Goal: Information Seeking & Learning: Find specific fact

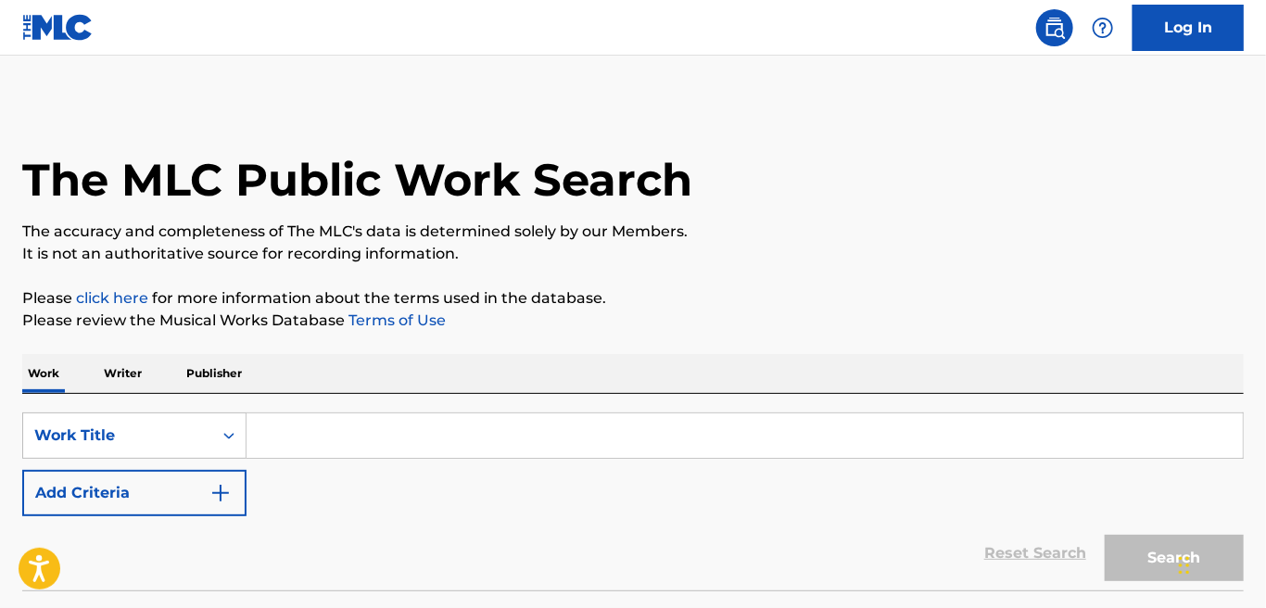
click at [363, 408] on div "SearchWithCriteria2701d795-ae14-4dd3-ab2b-216cc8e18f07 Work Title Add Criteria …" at bounding box center [632, 492] width 1221 height 196
click at [365, 424] on input "Search Form" at bounding box center [745, 435] width 996 height 44
paste input "[PERSON_NAME]"
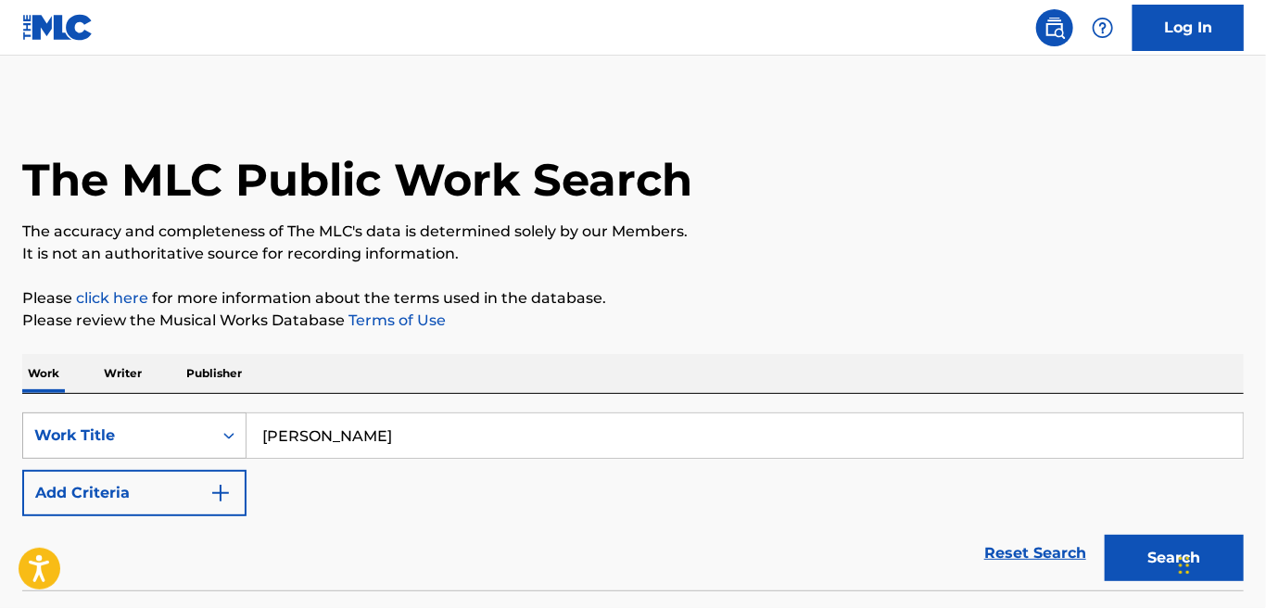
drag, startPoint x: 380, startPoint y: 431, endPoint x: 96, endPoint y: 431, distance: 283.6
click at [96, 431] on div "SearchWithCriteria2701d795-ae14-4dd3-ab2b-216cc8e18f07 Work Title [PERSON_NAME]" at bounding box center [632, 435] width 1221 height 46
type input "[PERSON_NAME]"
click at [236, 487] on button "Add Criteria" at bounding box center [134, 493] width 224 height 46
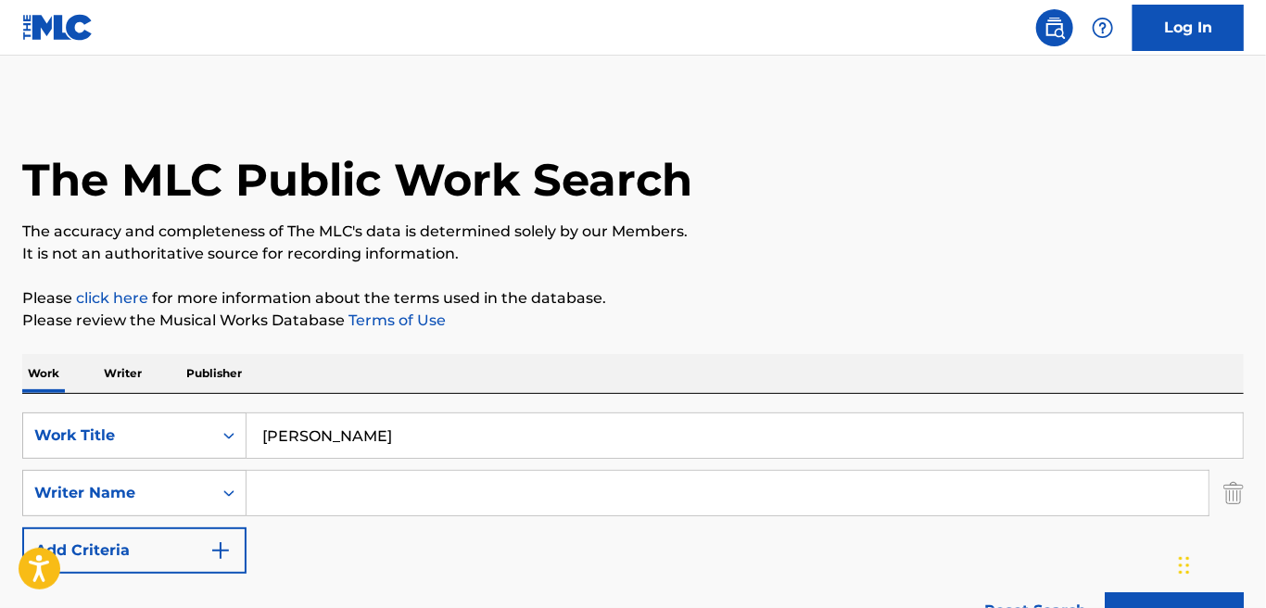
click at [292, 494] on input "Search Form" at bounding box center [728, 493] width 962 height 44
paste input "[PERSON_NAME]"
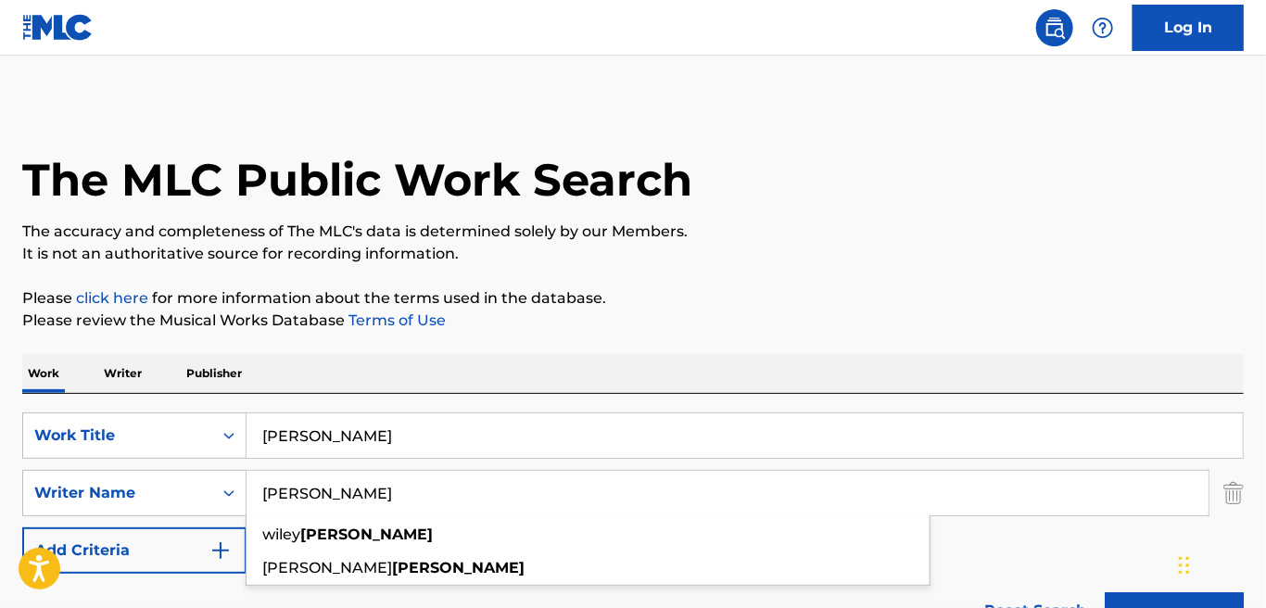
type input "[PERSON_NAME]"
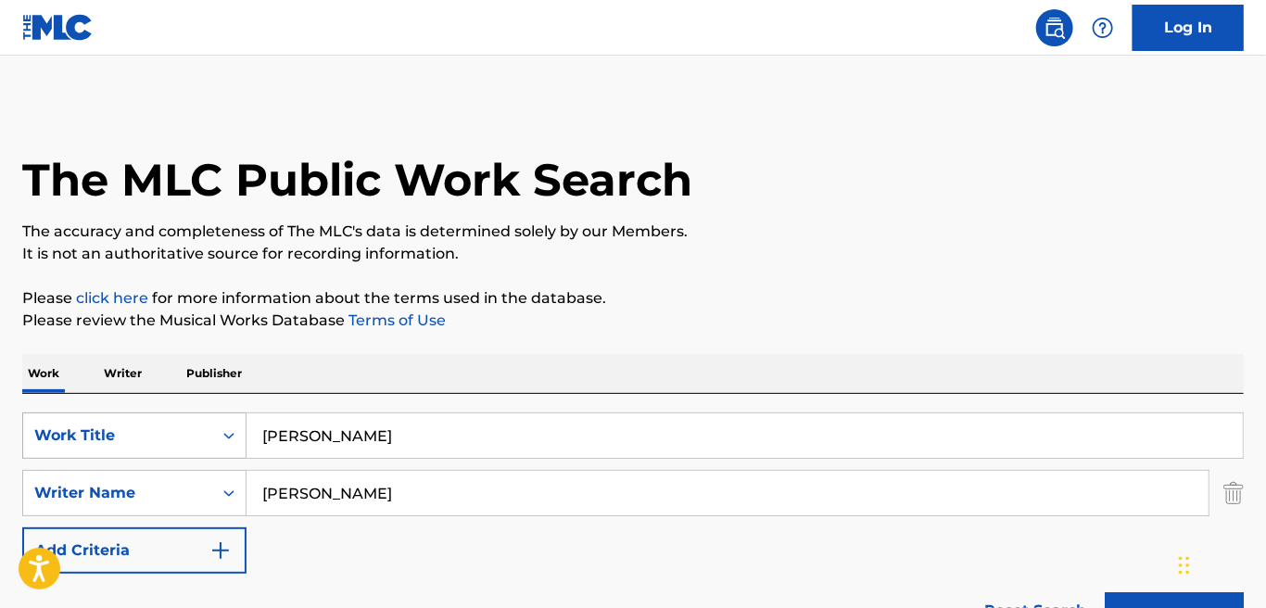
drag, startPoint x: 351, startPoint y: 436, endPoint x: 172, endPoint y: 440, distance: 178.9
click at [172, 440] on div "SearchWithCriteria2701d795-ae14-4dd3-ab2b-216cc8e18f07 Work Title [PERSON_NAME]" at bounding box center [632, 435] width 1221 height 46
click at [397, 427] on input "Search Form" at bounding box center [745, 435] width 996 height 44
paste input "[GEOGRAPHIC_DATA]"
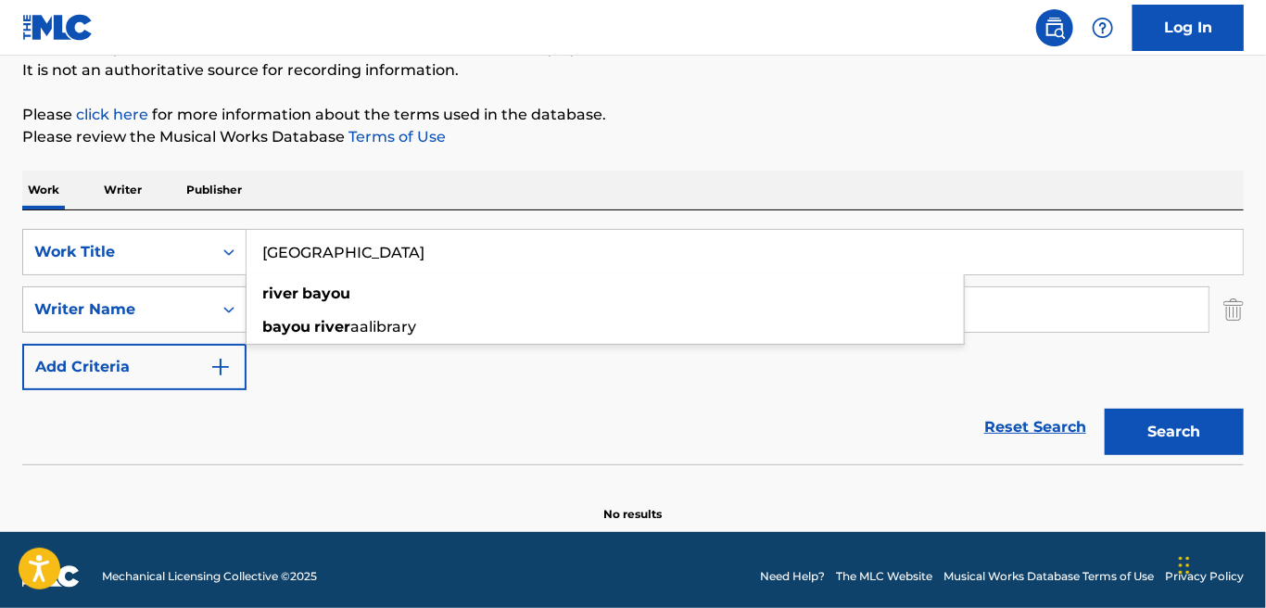
scroll to position [195, 0]
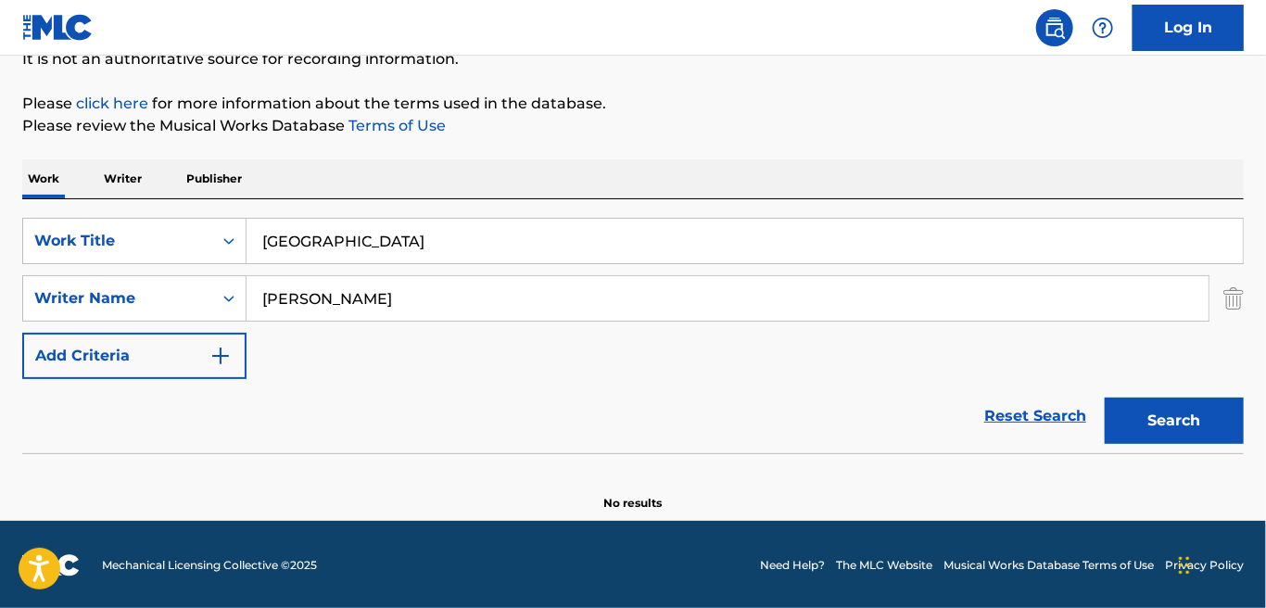
click at [1222, 422] on button "Search" at bounding box center [1174, 421] width 139 height 46
drag, startPoint x: 382, startPoint y: 239, endPoint x: 196, endPoint y: 216, distance: 186.8
click at [196, 216] on div "SearchWithCriteria2701d795-ae14-4dd3-ab2b-216cc8e18f07 Work Title [GEOGRAPHIC_D…" at bounding box center [632, 326] width 1221 height 254
paste input "ght By My Side"
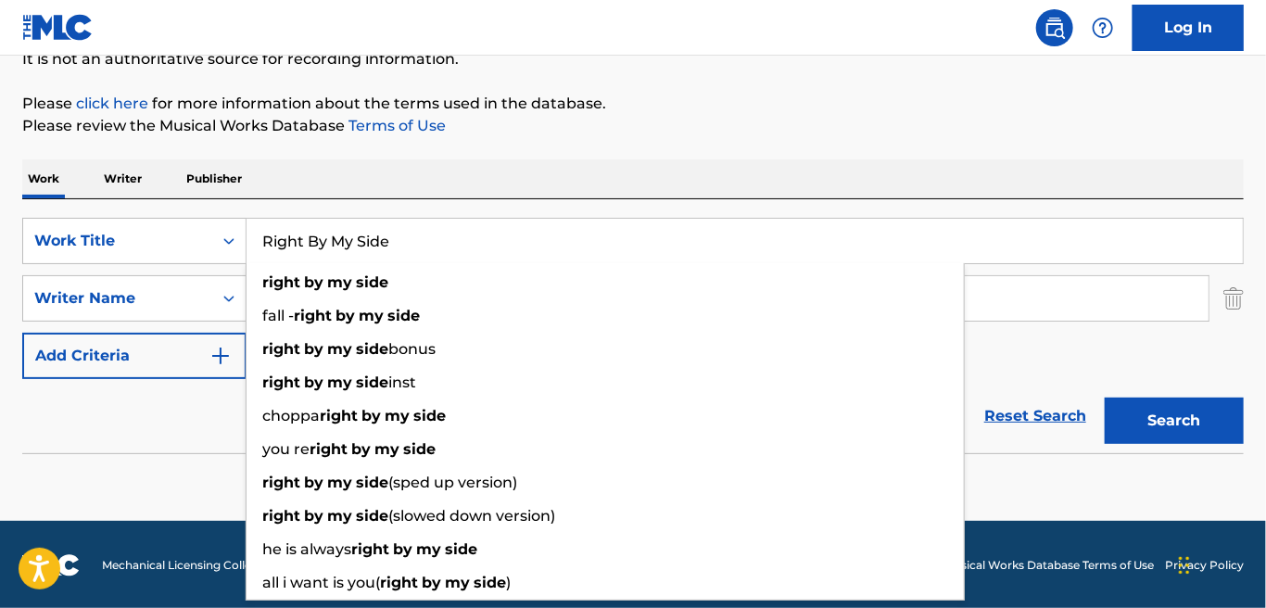
type input "Right By My Side"
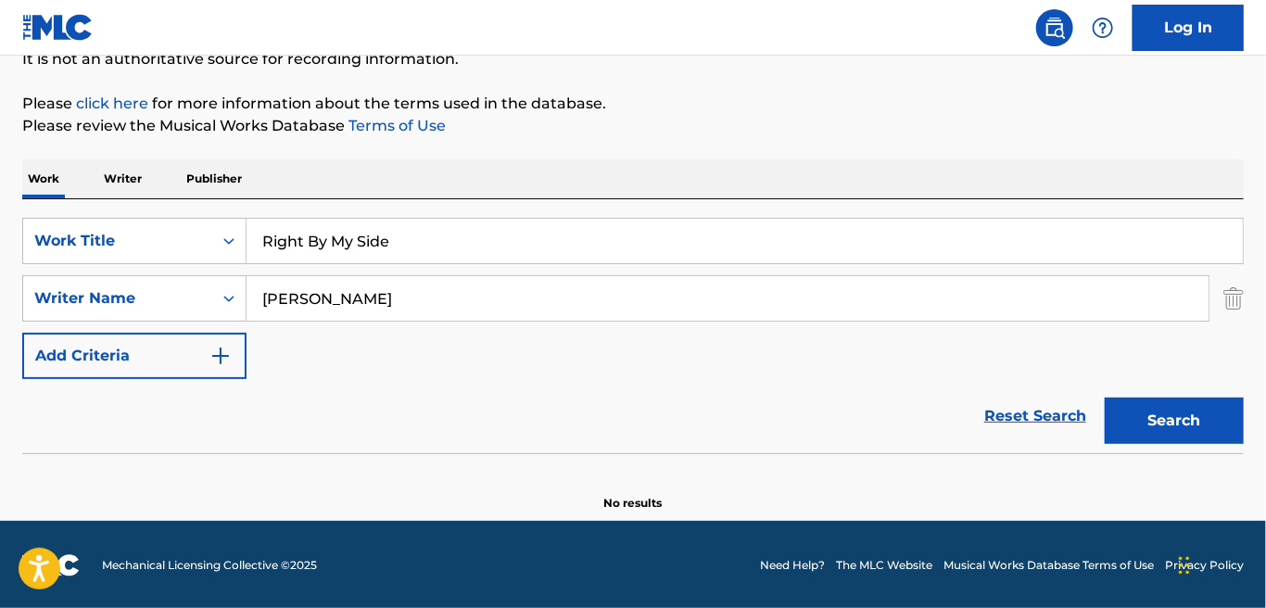
click at [1198, 413] on button "Search" at bounding box center [1174, 421] width 139 height 46
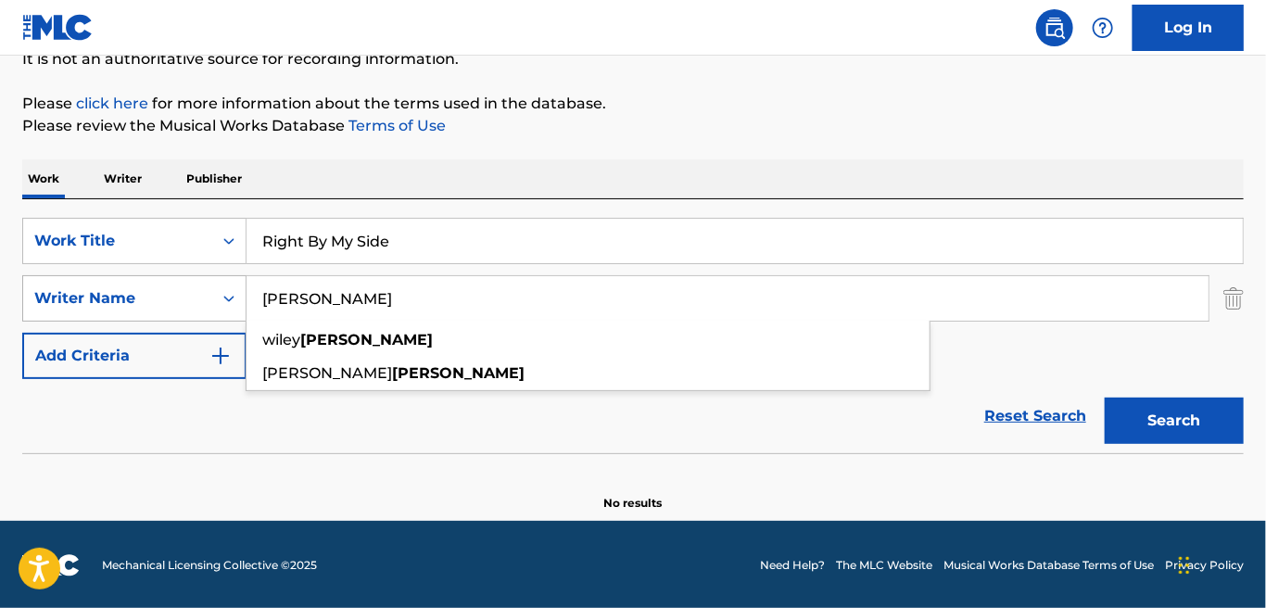
drag, startPoint x: 418, startPoint y: 294, endPoint x: 122, endPoint y: 281, distance: 295.9
click at [122, 281] on div "SearchWithCriteriaed3013c6-d08b-4b79-82c6-ecf4f81f1f91 Writer Name [PERSON_NAME…" at bounding box center [632, 298] width 1221 height 46
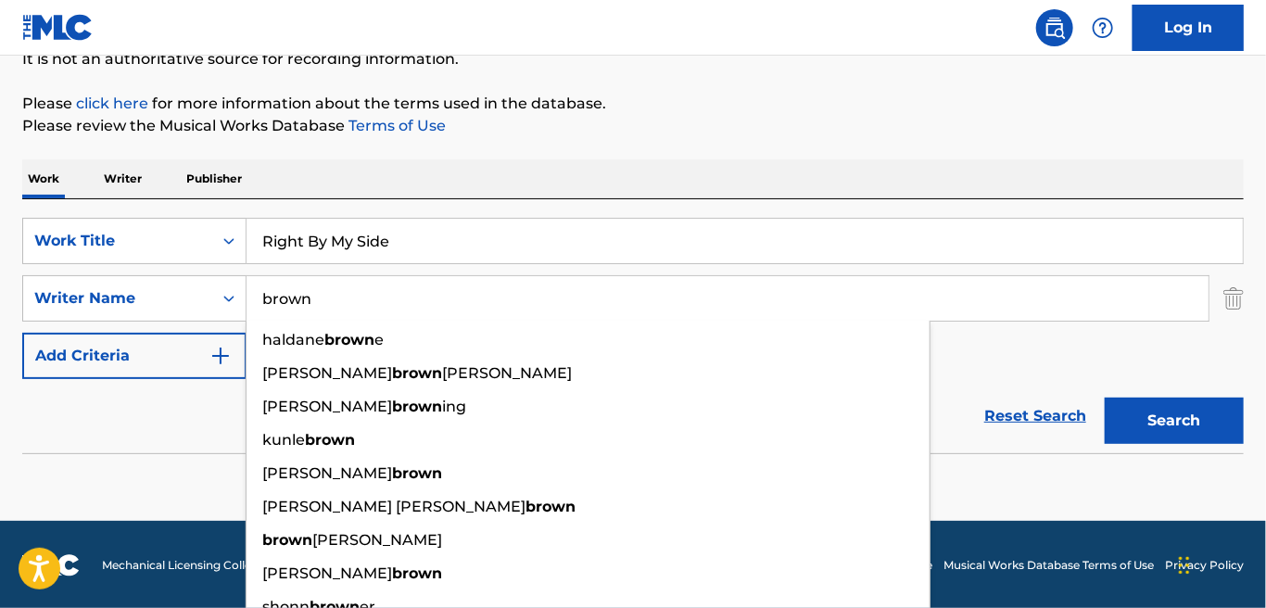
type input "brown"
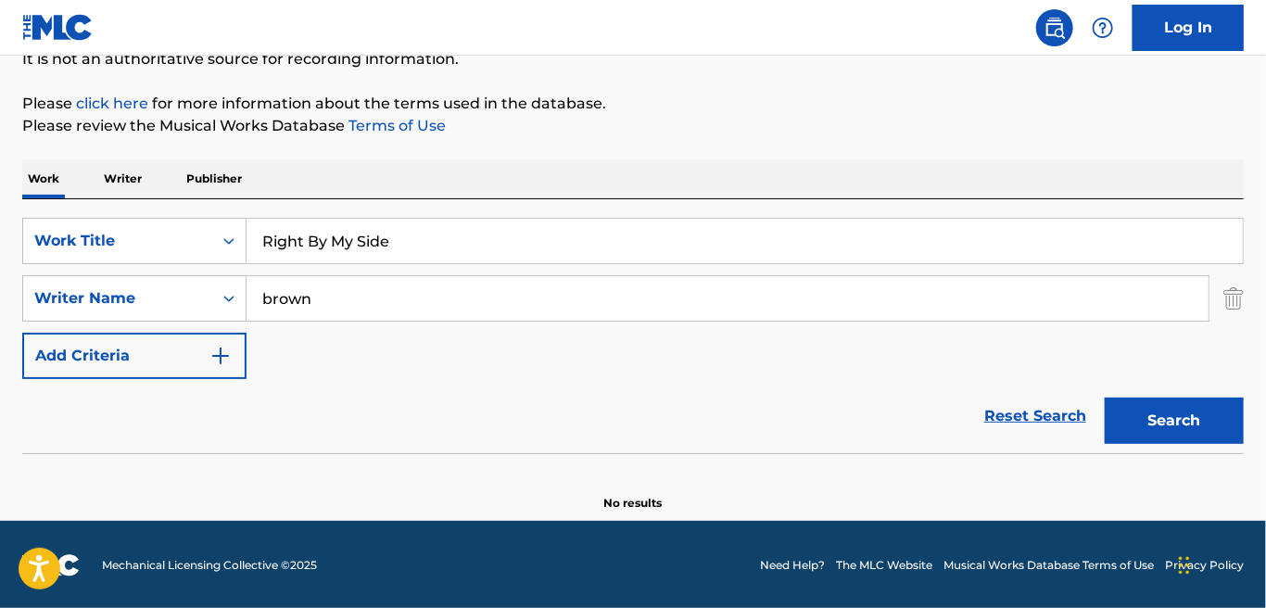
click at [1171, 411] on button "Search" at bounding box center [1174, 421] width 139 height 46
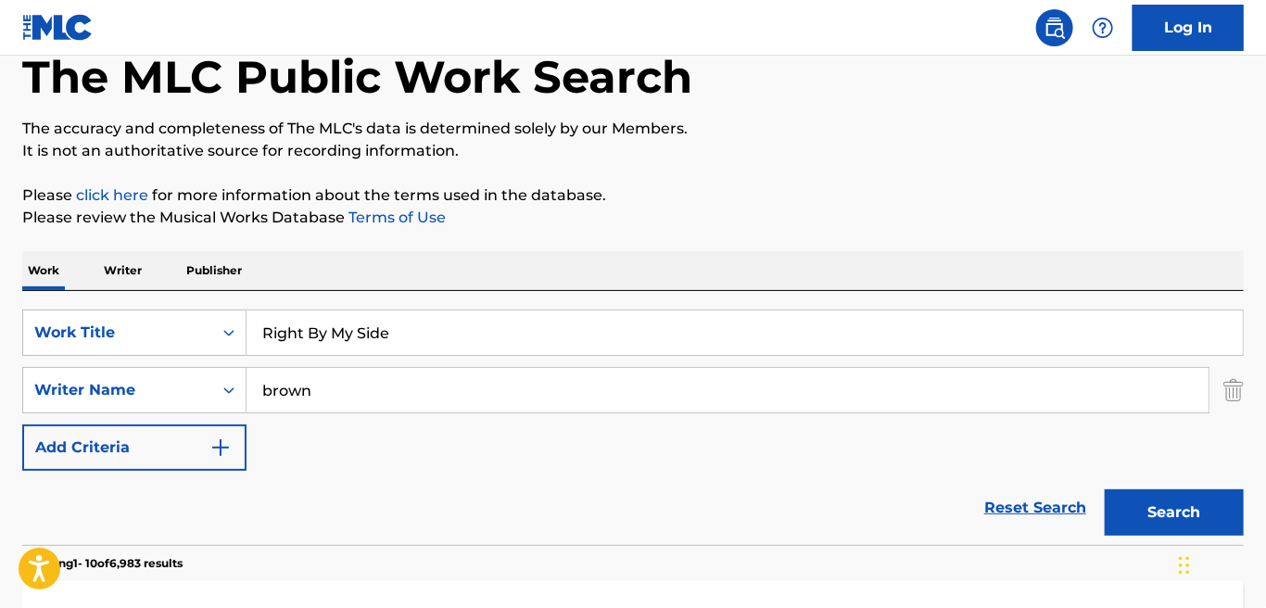
scroll to position [0, 0]
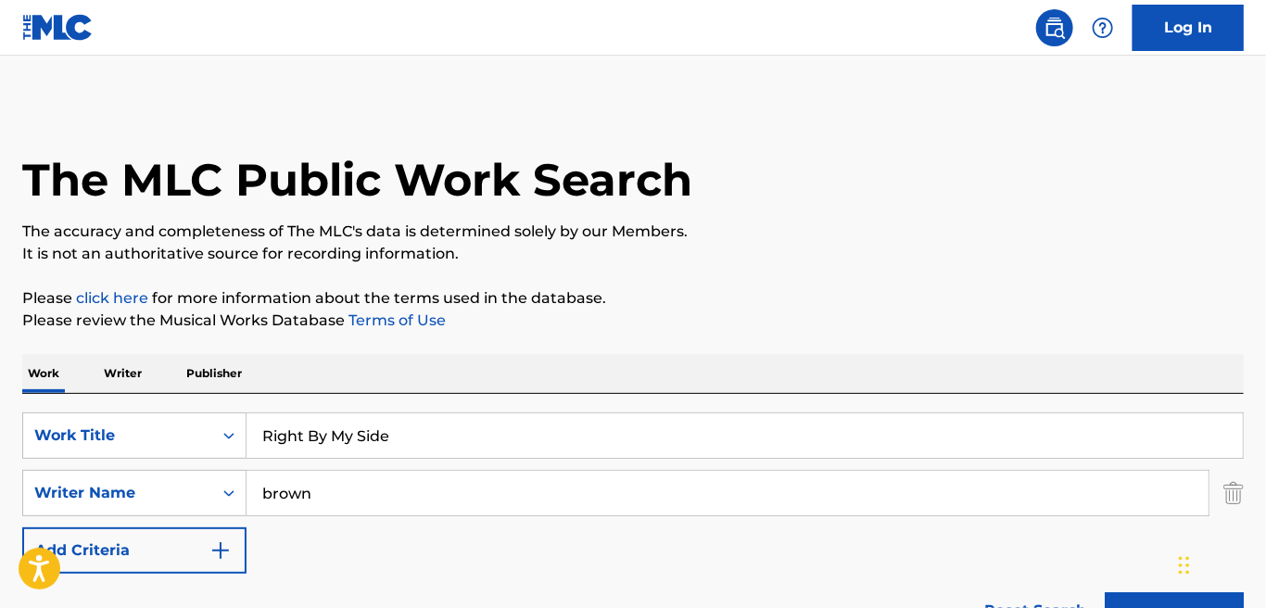
click at [440, 440] on input "Right By My Side" at bounding box center [745, 435] width 996 height 44
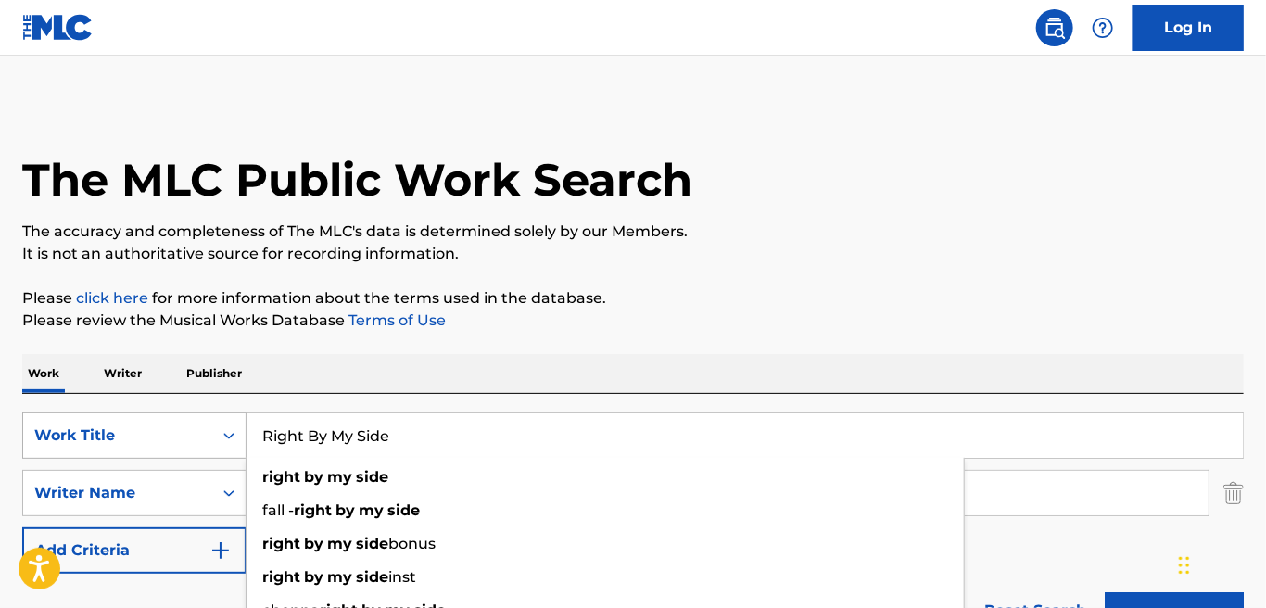
drag, startPoint x: 440, startPoint y: 440, endPoint x: 118, endPoint y: 447, distance: 322.6
click at [122, 445] on div "SearchWithCriteria2701d795-ae14-4dd3-ab2b-216cc8e18f07 Work Title Right By My S…" at bounding box center [632, 435] width 1221 height 46
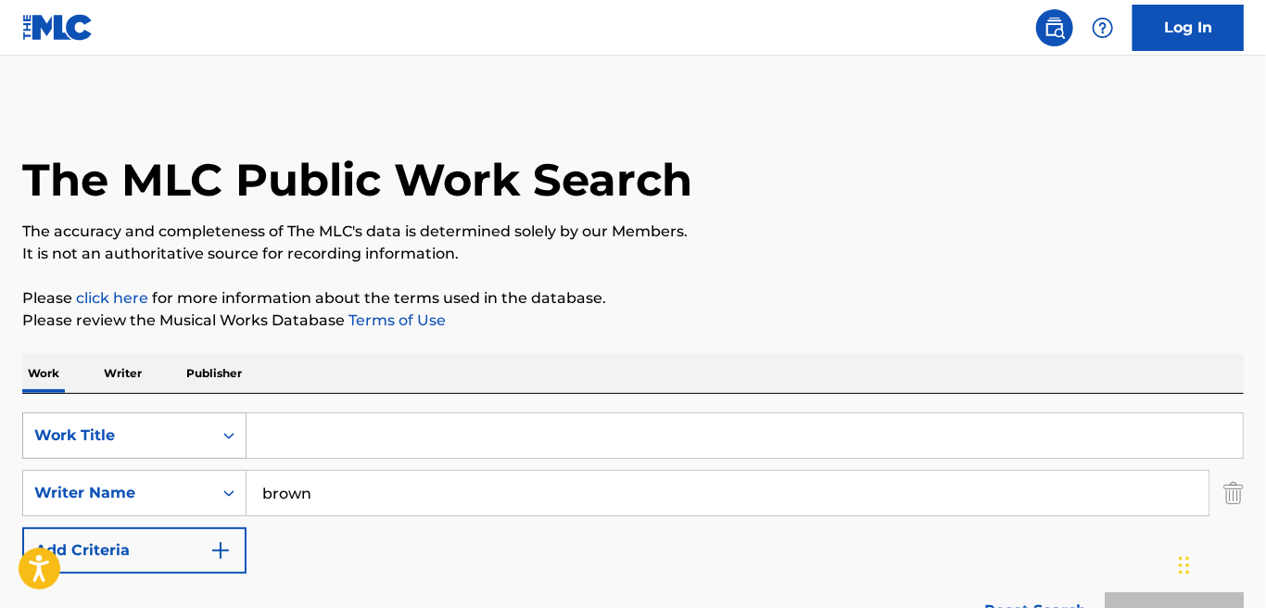
click at [175, 457] on div "Work Title" at bounding box center [134, 435] width 224 height 46
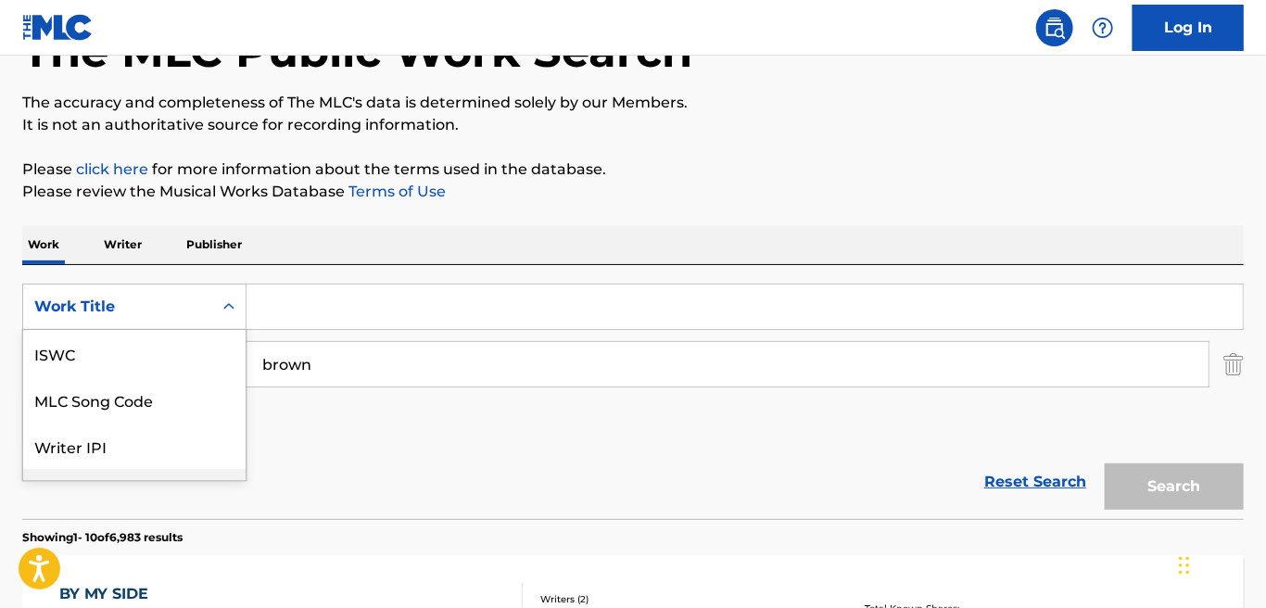
scroll to position [46, 0]
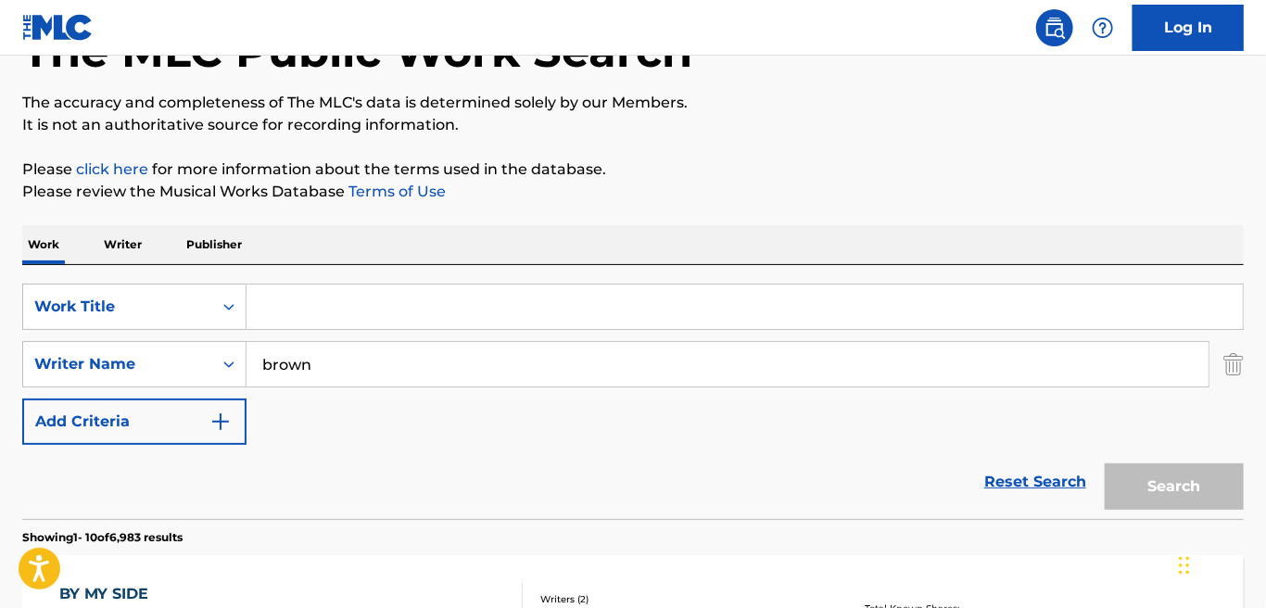
click at [219, 307] on div "Search Form" at bounding box center [228, 306] width 33 height 33
click at [231, 310] on icon "Search Form" at bounding box center [229, 306] width 19 height 19
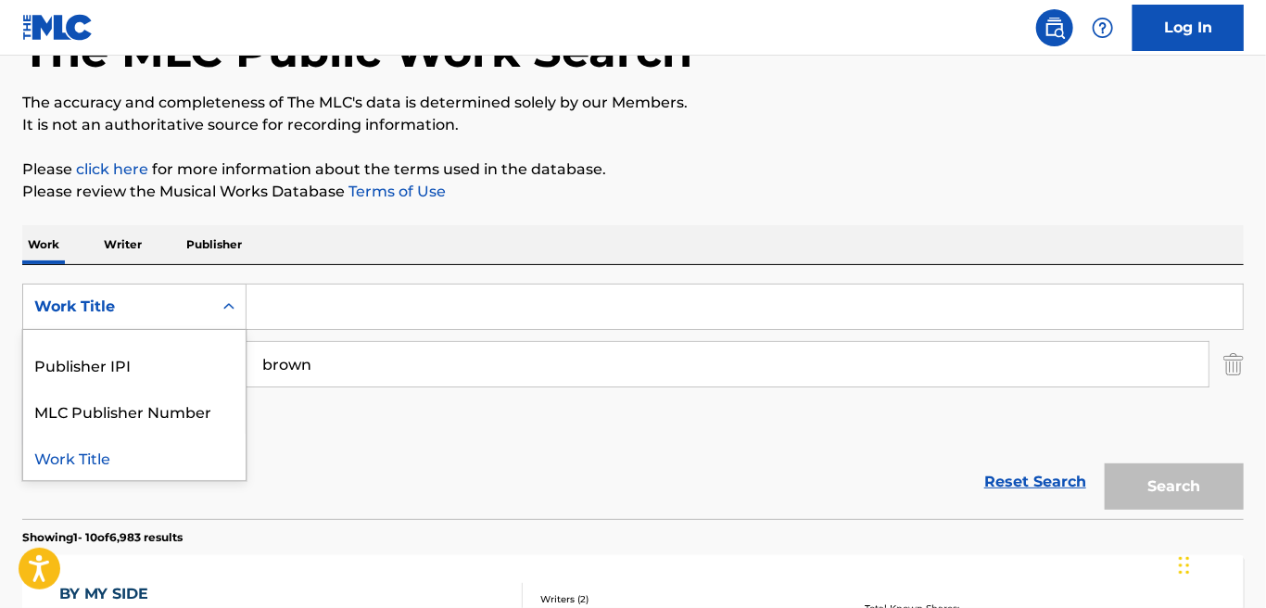
scroll to position [0, 0]
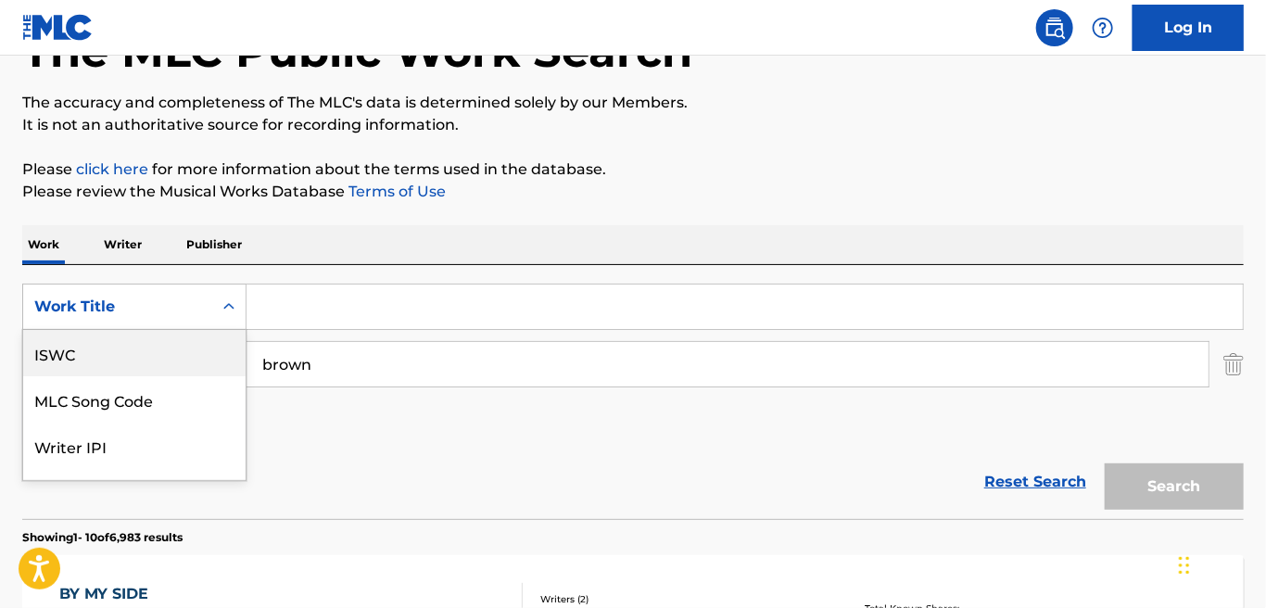
click at [197, 298] on div "Work Title" at bounding box center [117, 307] width 167 height 22
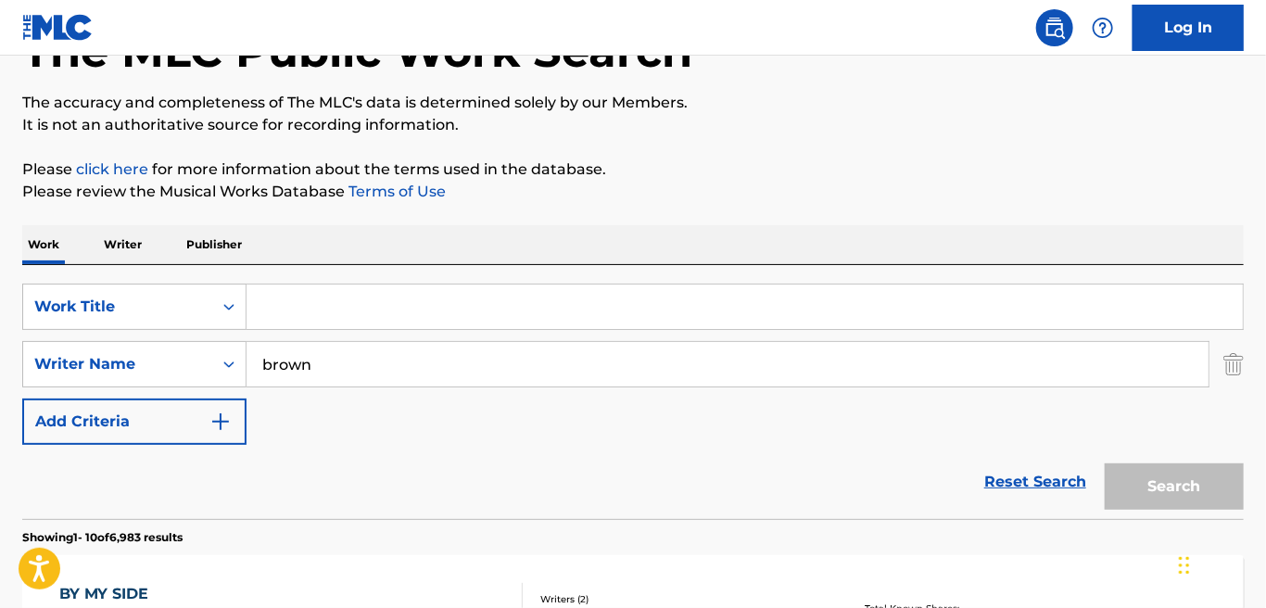
click at [412, 320] on input "Search Form" at bounding box center [745, 307] width 996 height 44
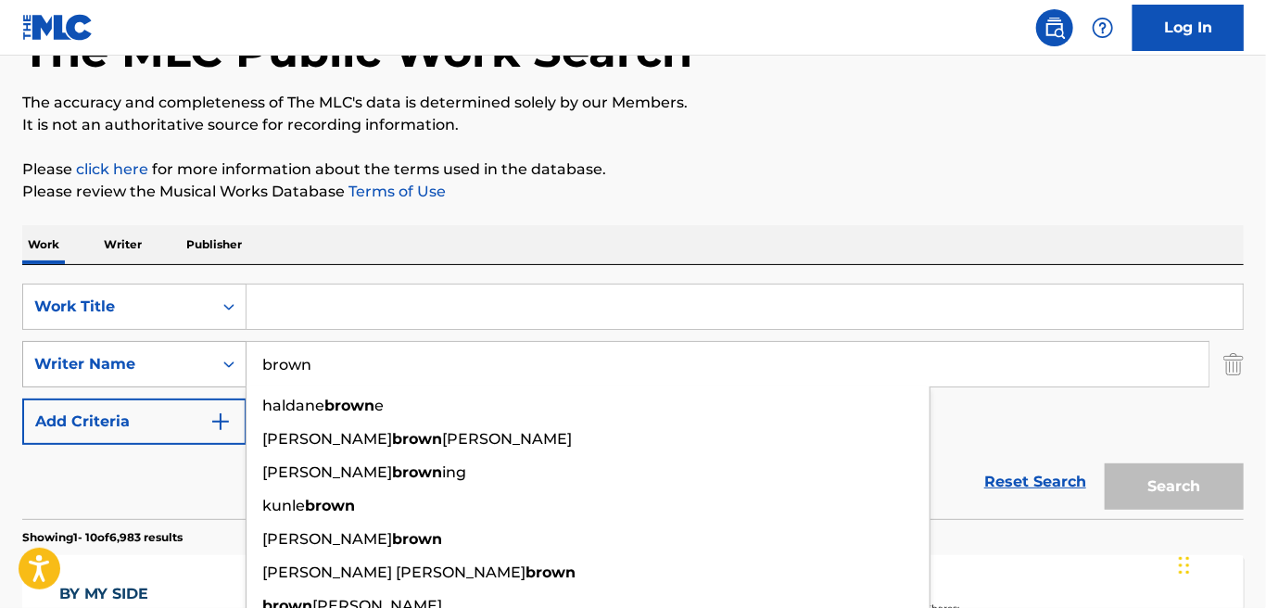
drag, startPoint x: 327, startPoint y: 371, endPoint x: 224, endPoint y: 370, distance: 102.9
click at [224, 370] on div "SearchWithCriteriaed3013c6-d08b-4b79-82c6-ecf4f81f1f91 Writer Name [PERSON_NAME…" at bounding box center [632, 364] width 1221 height 46
paste input "[PERSON_NAME]"
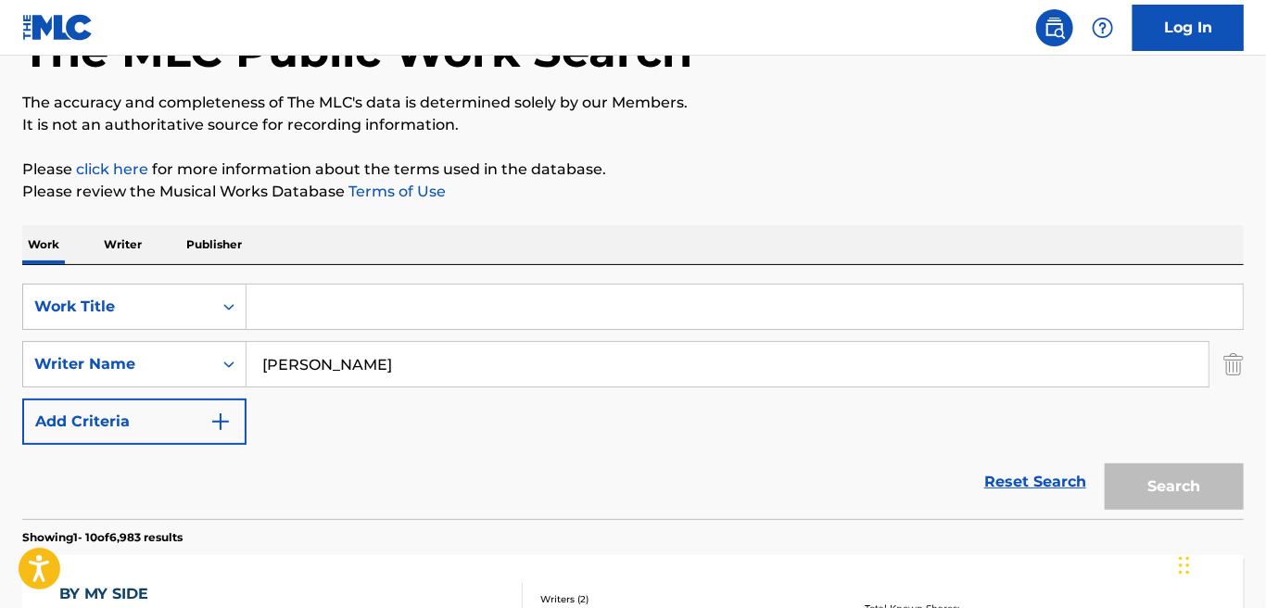
type input "[PERSON_NAME]"
click at [1061, 474] on link "Reset Search" at bounding box center [1035, 482] width 120 height 41
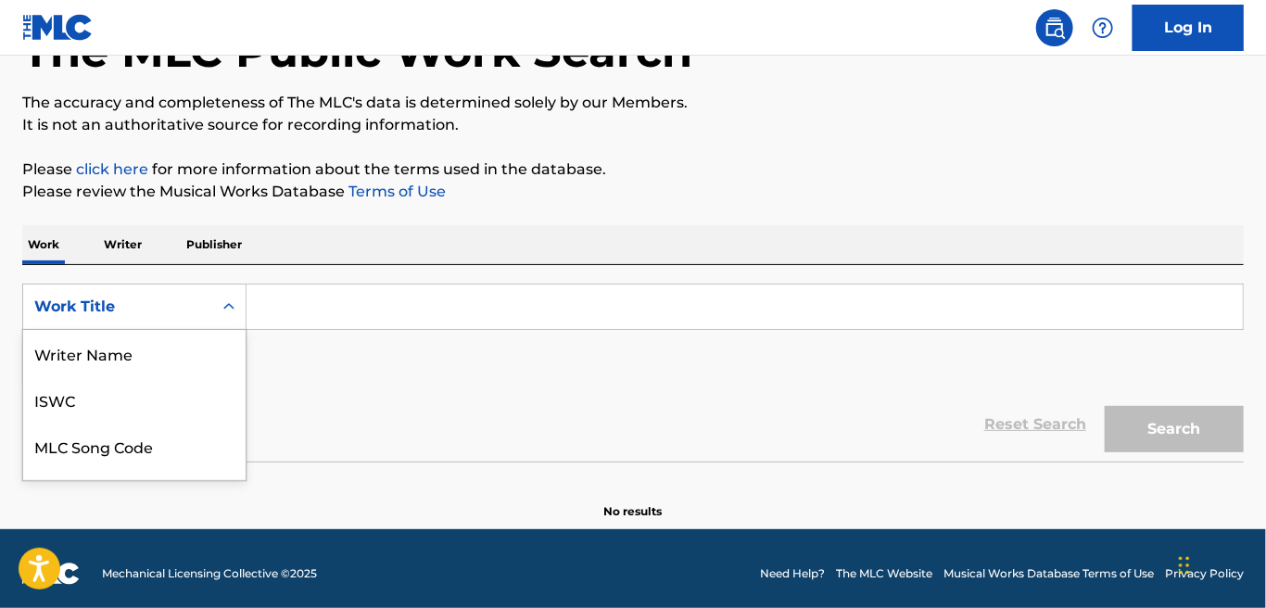
click at [215, 296] on div "Search Form" at bounding box center [228, 306] width 33 height 33
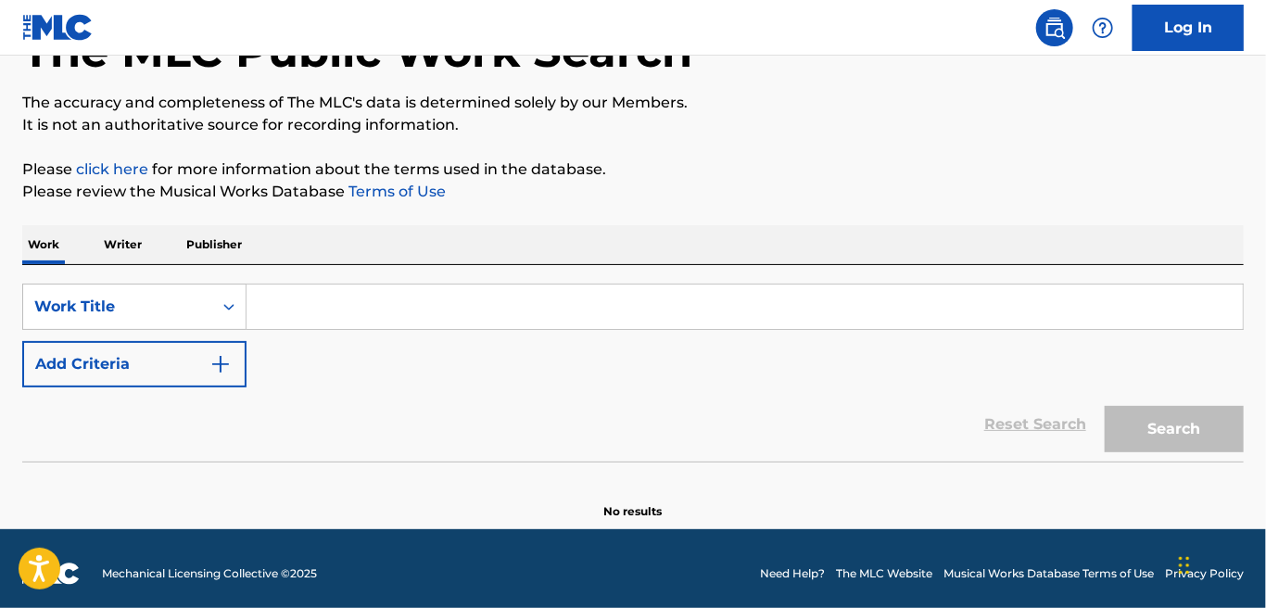
click at [406, 301] on input "Search Form" at bounding box center [745, 307] width 996 height 44
click at [227, 374] on button "Add Criteria" at bounding box center [134, 364] width 224 height 46
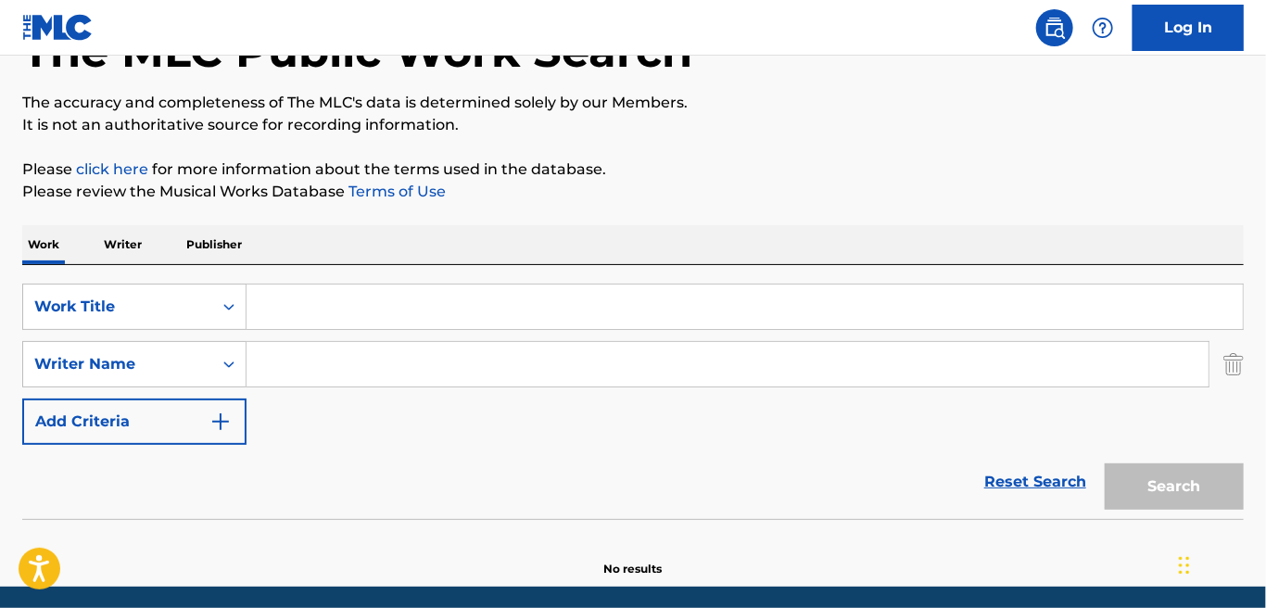
click at [315, 361] on input "Search Form" at bounding box center [728, 364] width 962 height 44
paste input "[PERSON_NAME]"
type input "[PERSON_NAME]"
click at [554, 428] on div "SearchWithCriteria2701d795-ae14-4dd3-ab2b-216cc8e18f07 Work Title SearchWithCri…" at bounding box center [632, 364] width 1221 height 161
click at [1179, 484] on div "Search" at bounding box center [1169, 482] width 148 height 74
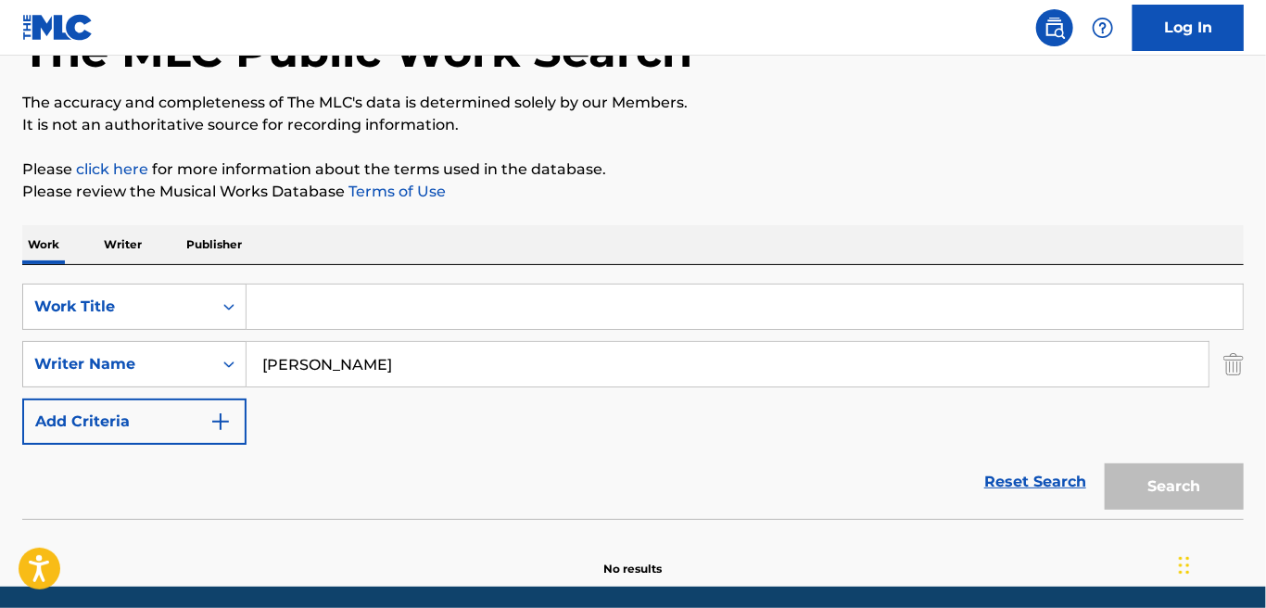
click at [120, 239] on p "Writer" at bounding box center [122, 244] width 49 height 39
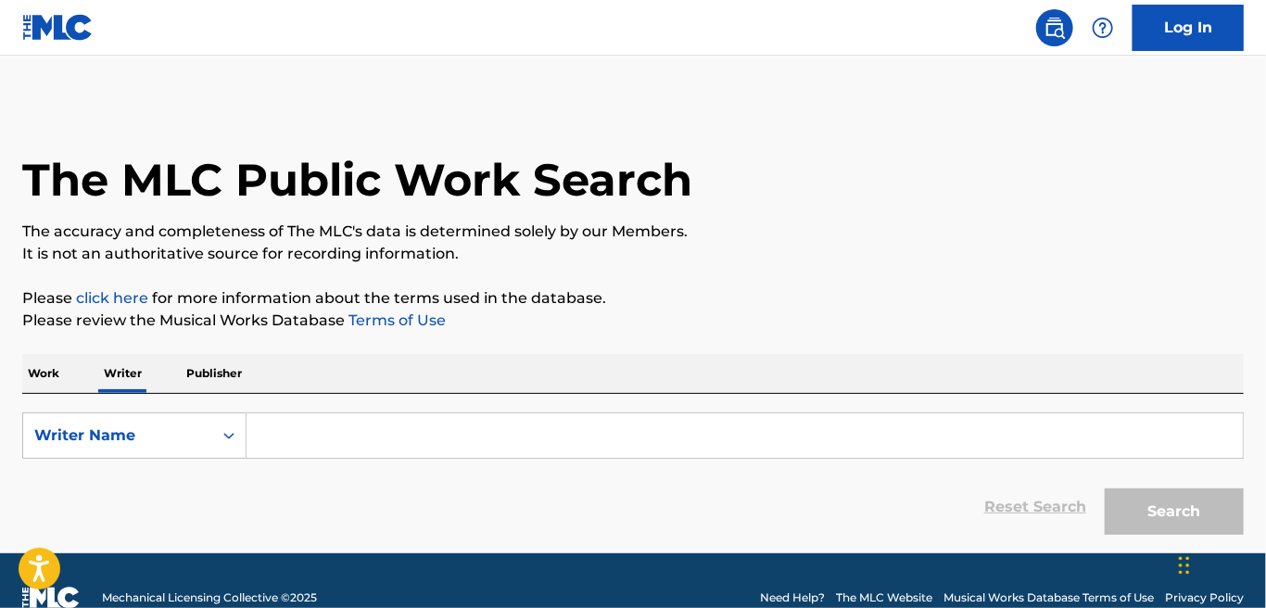
click at [401, 443] on input "Search Form" at bounding box center [745, 435] width 996 height 44
paste input "[PERSON_NAME]"
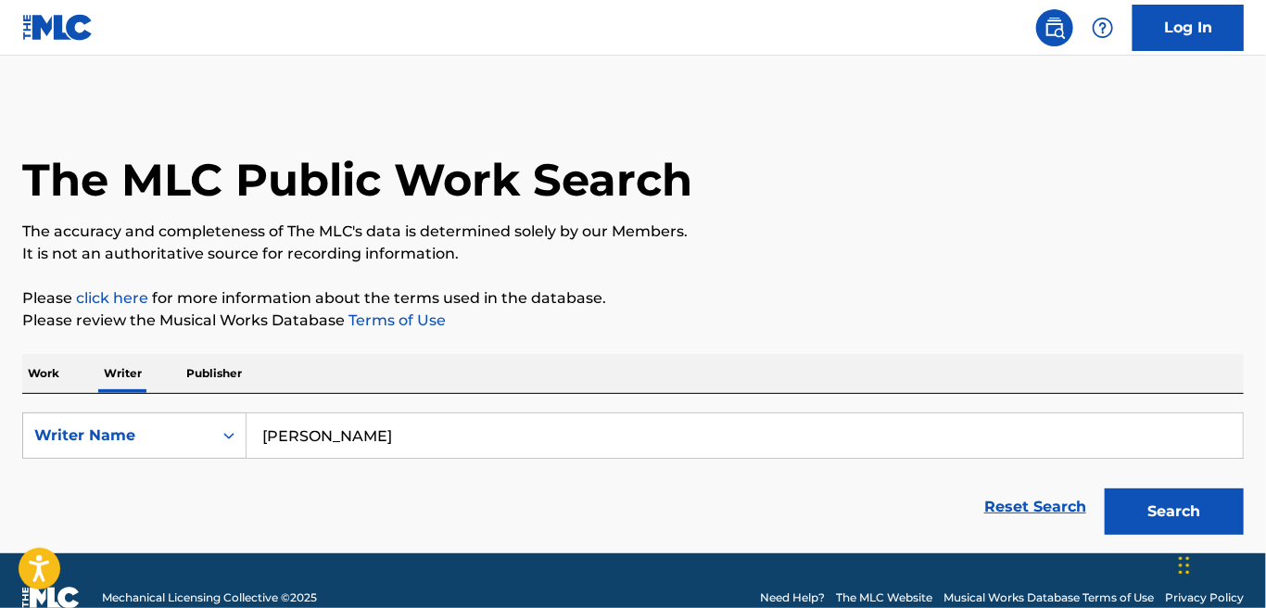
click at [1179, 494] on button "Search" at bounding box center [1174, 511] width 139 height 46
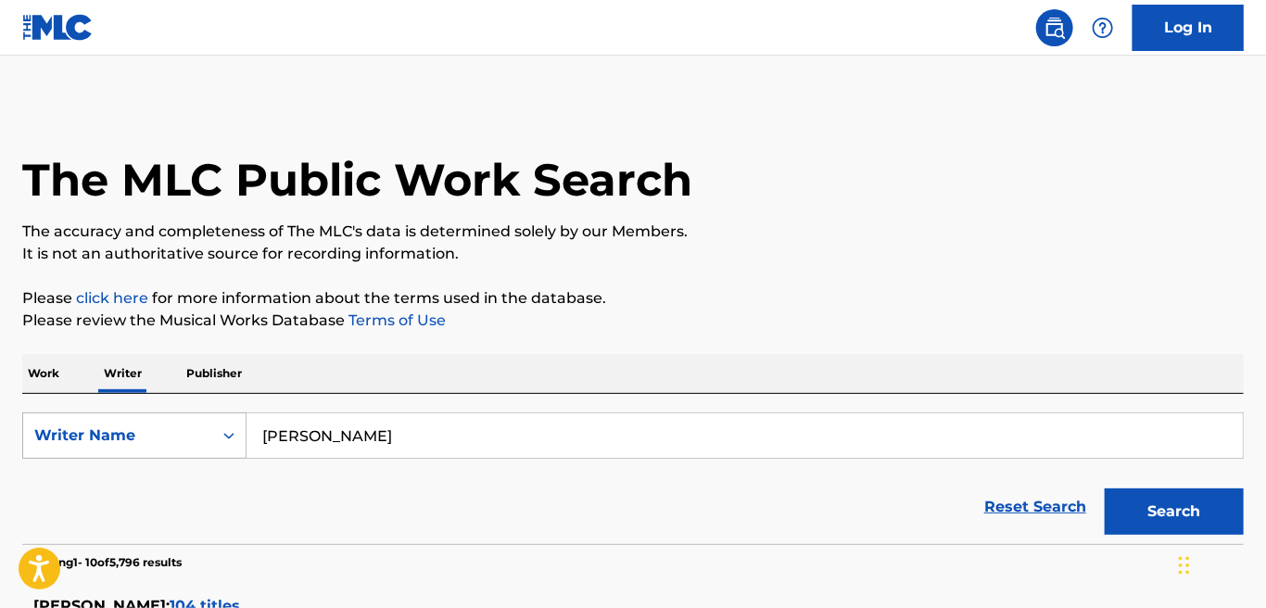
drag, startPoint x: 301, startPoint y: 437, endPoint x: 196, endPoint y: 437, distance: 105.7
click at [216, 439] on div "SearchWithCriteria1540a00a-57c1-4b94-aa4b-a93c67bd6dda Writer Name [PERSON_NAME]" at bounding box center [632, 435] width 1221 height 46
click at [1168, 513] on button "Search" at bounding box center [1174, 511] width 139 height 46
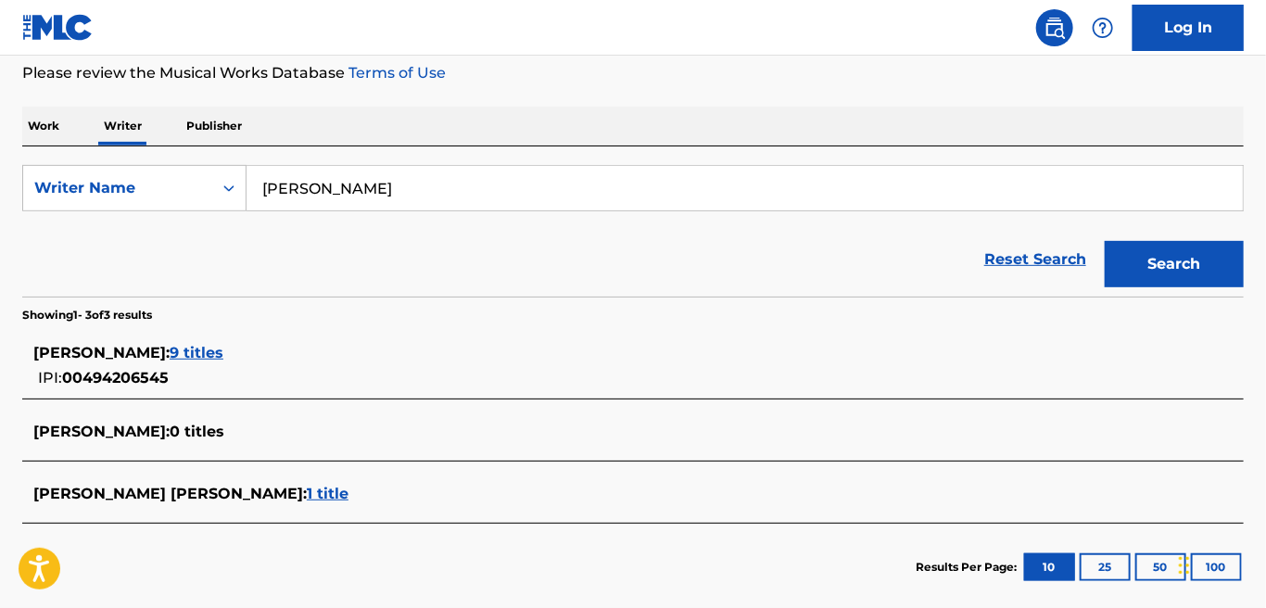
scroll to position [115, 0]
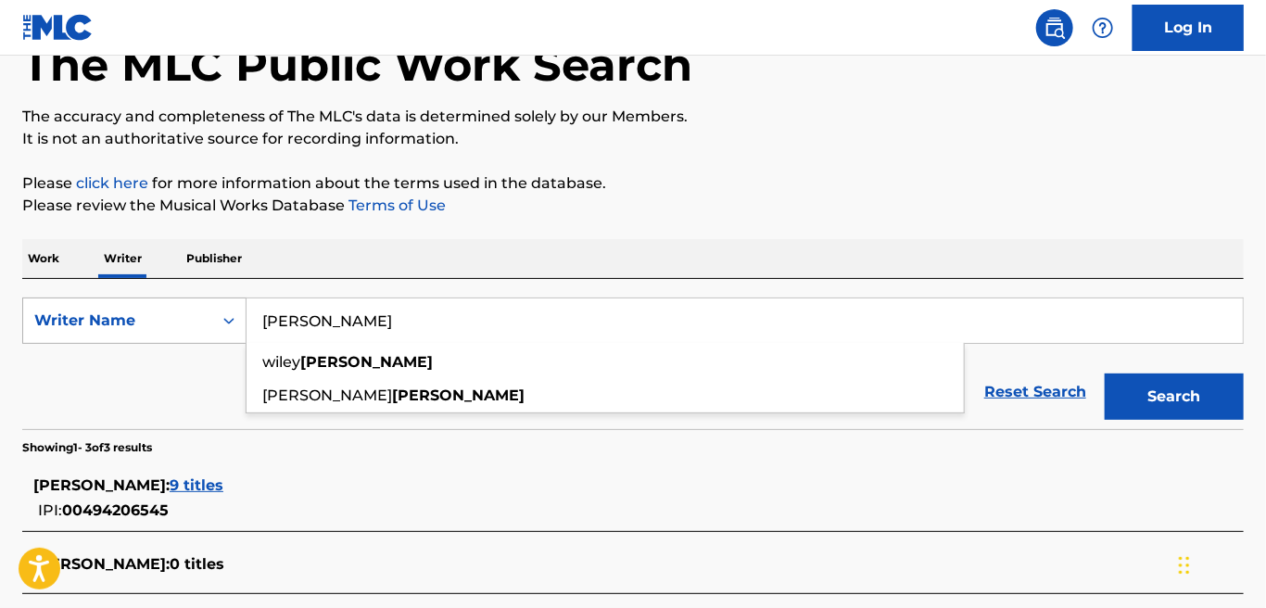
drag, startPoint x: 361, startPoint y: 320, endPoint x: 241, endPoint y: 323, distance: 119.6
click at [241, 323] on div "SearchWithCriteria1540a00a-57c1-4b94-aa4b-a93c67bd6dda Writer Name [PERSON_NAME…" at bounding box center [632, 320] width 1221 height 46
paste input "[PERSON_NAME]"
type input "[PERSON_NAME]"
click at [1151, 386] on button "Search" at bounding box center [1174, 396] width 139 height 46
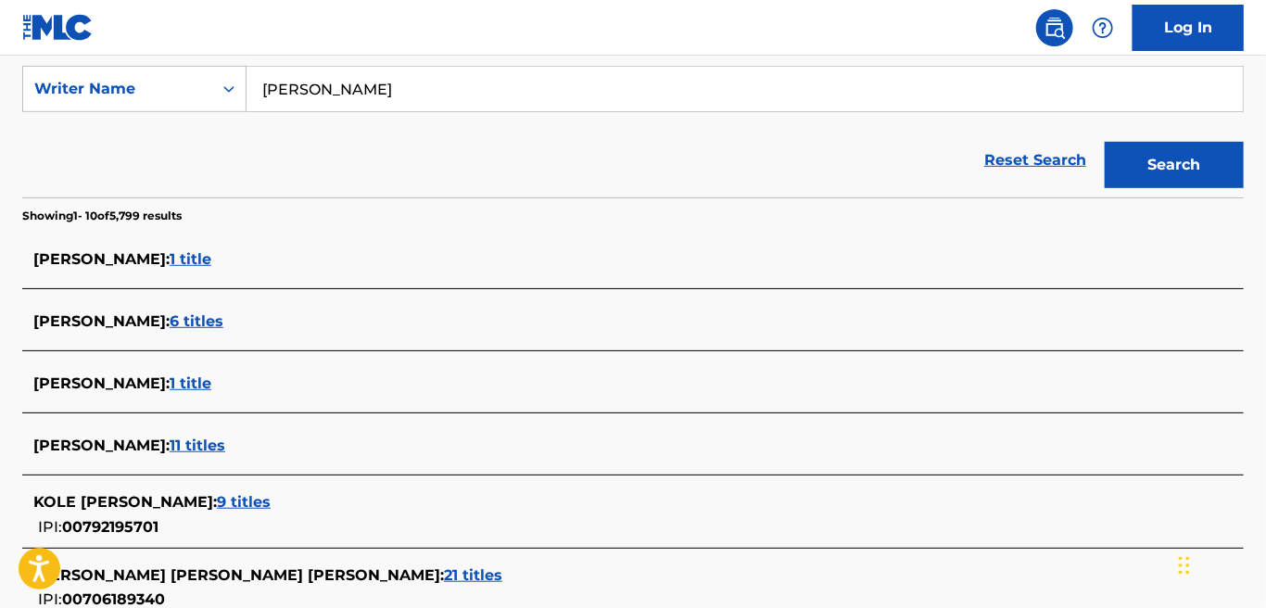
scroll to position [462, 0]
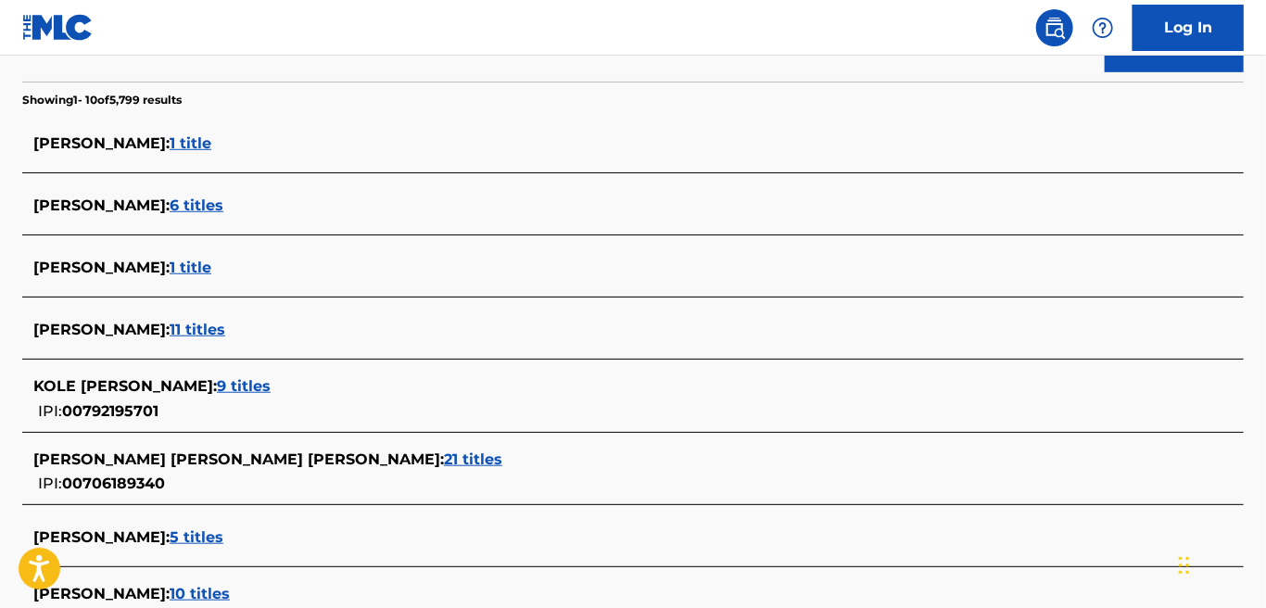
click at [183, 323] on span "11 titles" at bounding box center [198, 330] width 56 height 18
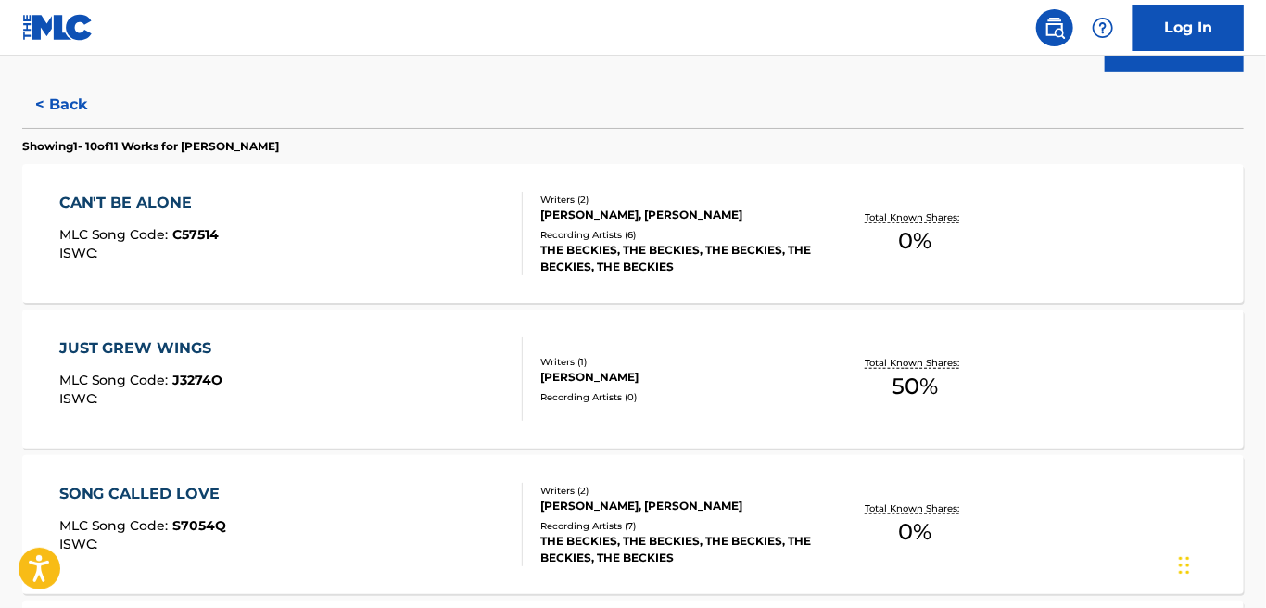
click at [119, 196] on div "CAN'T BE ALONE" at bounding box center [139, 203] width 160 height 22
